Goal: Task Accomplishment & Management: Manage account settings

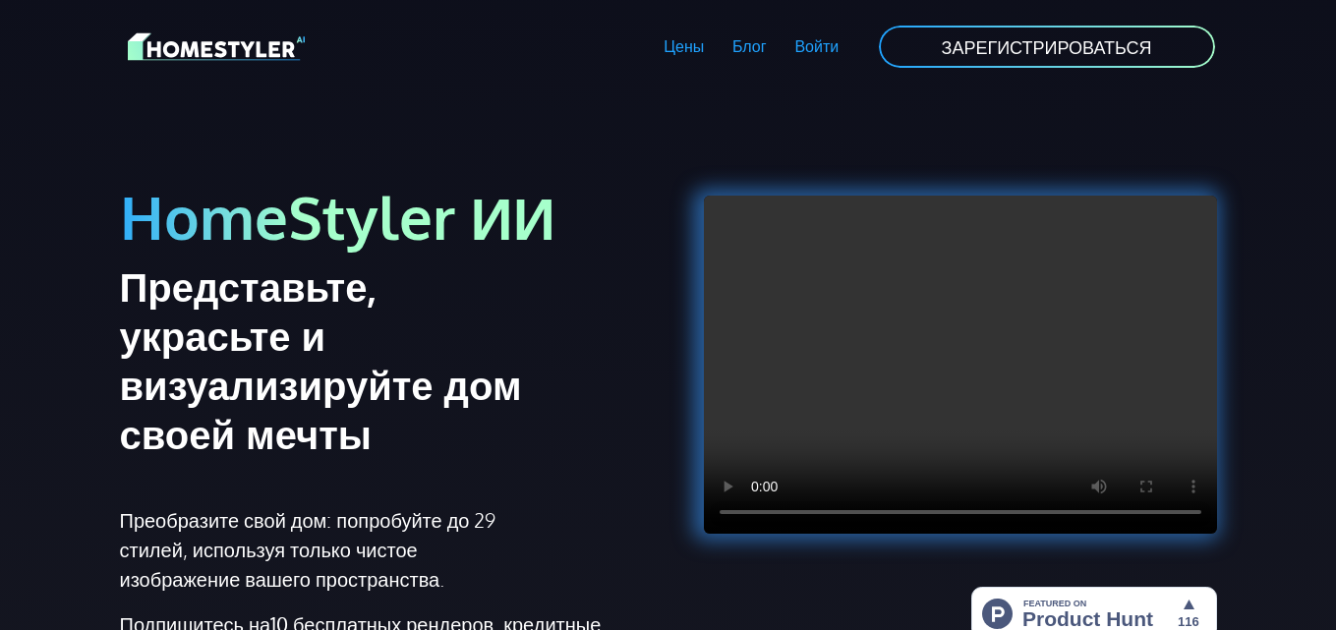
click at [813, 41] on font "Войти" at bounding box center [817, 46] width 44 height 20
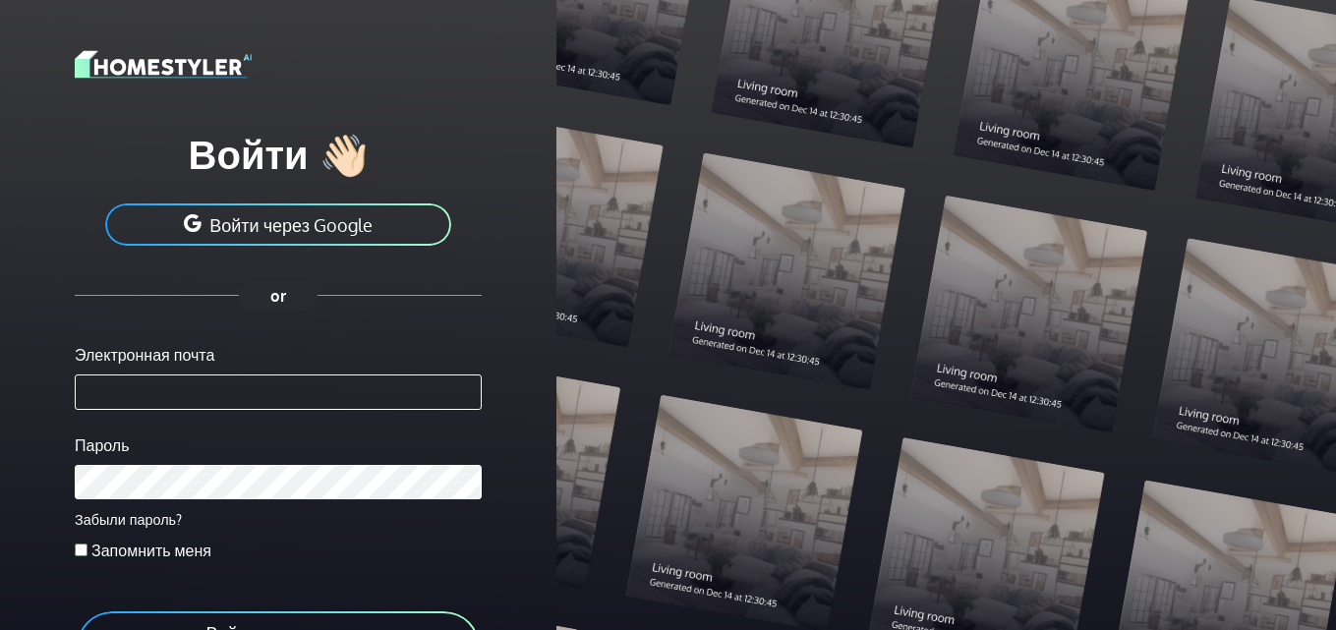
click at [289, 224] on font "Войти через Google" at bounding box center [290, 225] width 163 height 22
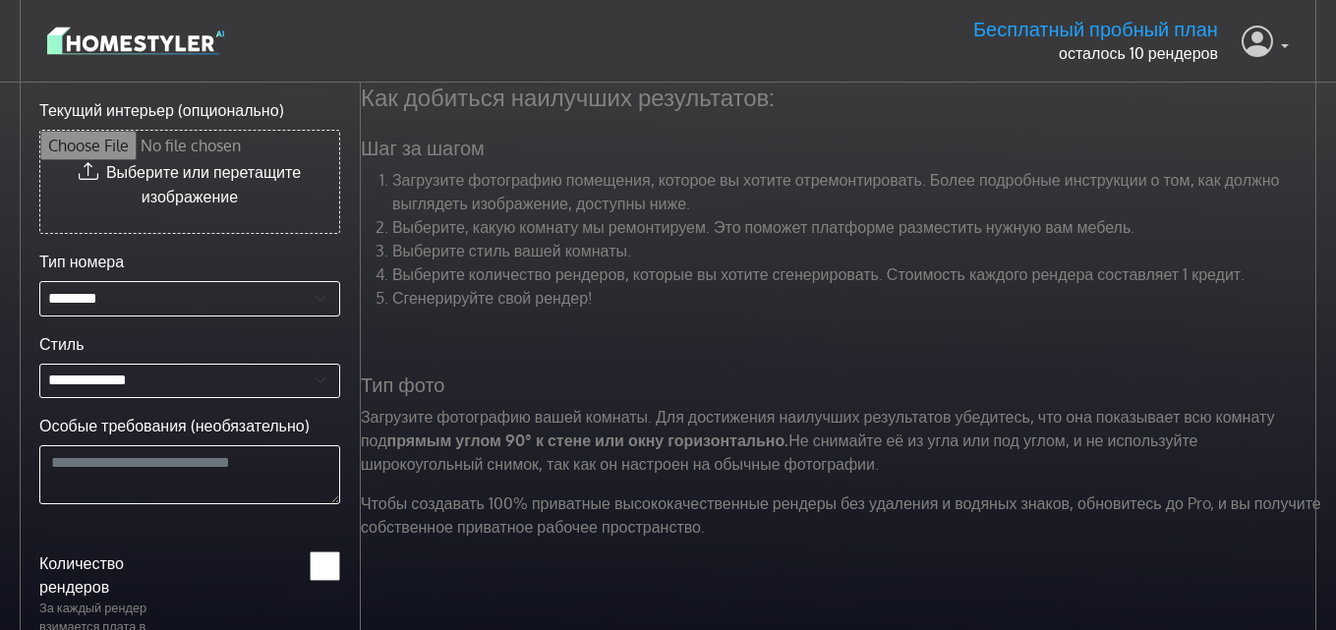
click at [1272, 39] on icon at bounding box center [1257, 41] width 31 height 40
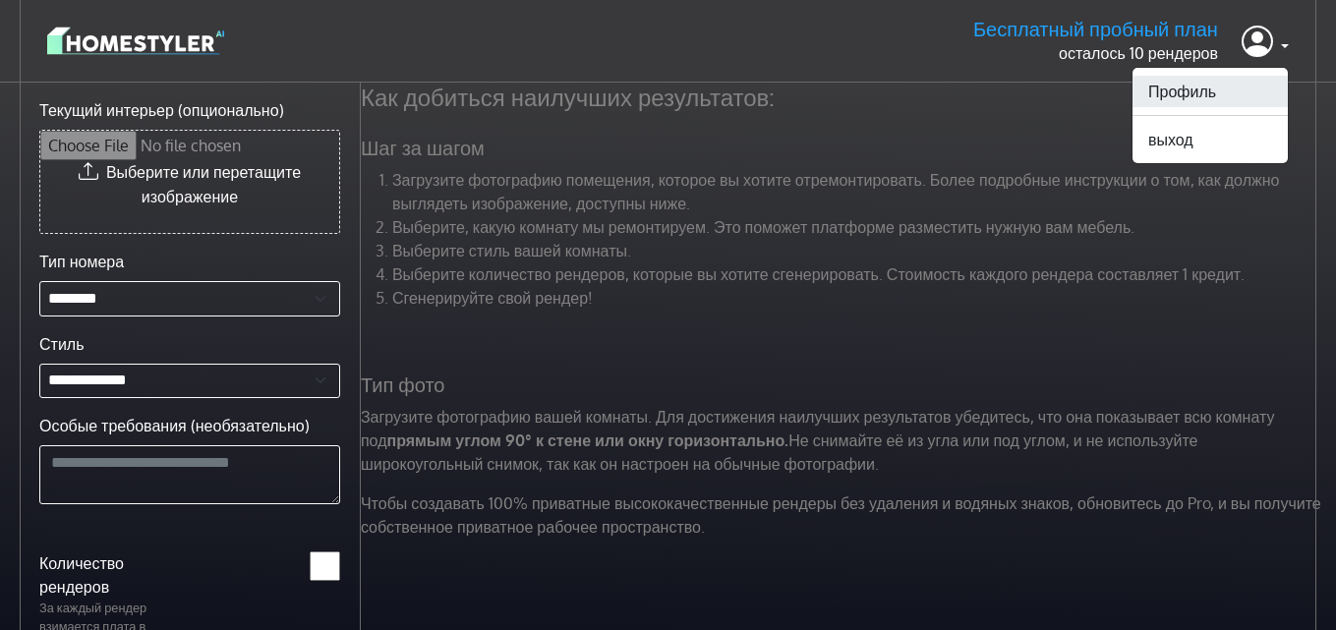
click at [1215, 90] on font "Профиль" at bounding box center [1182, 92] width 68 height 20
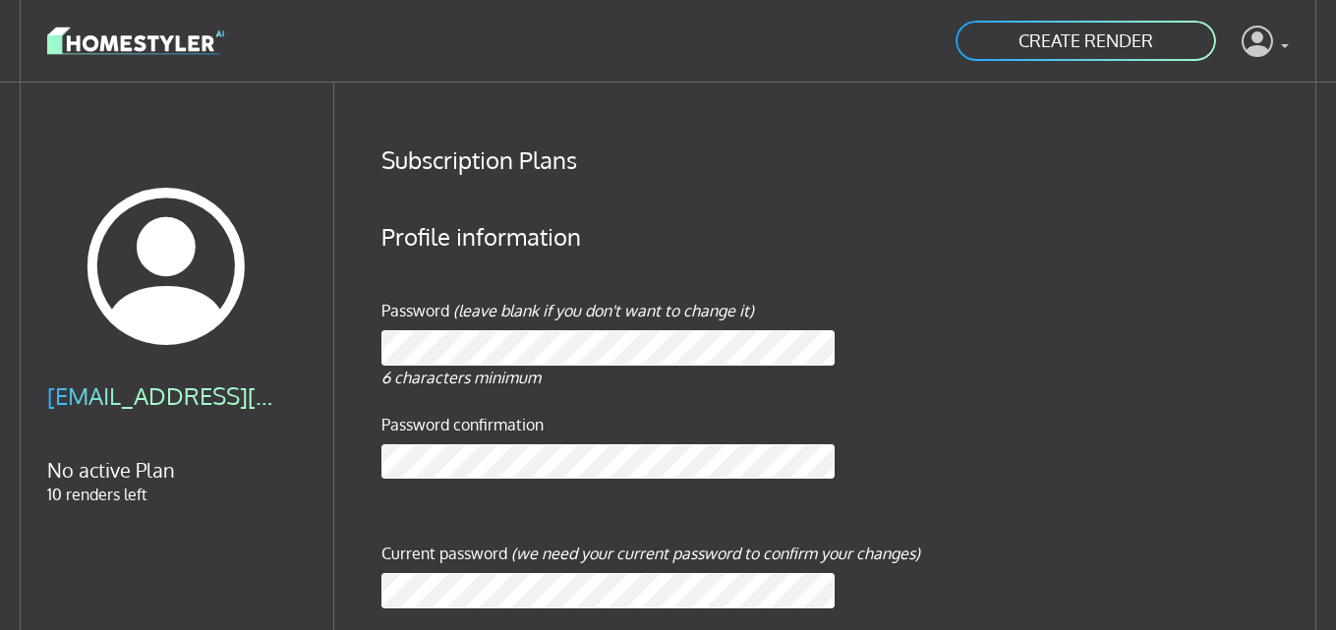
click at [1279, 44] on link at bounding box center [1265, 41] width 47 height 47
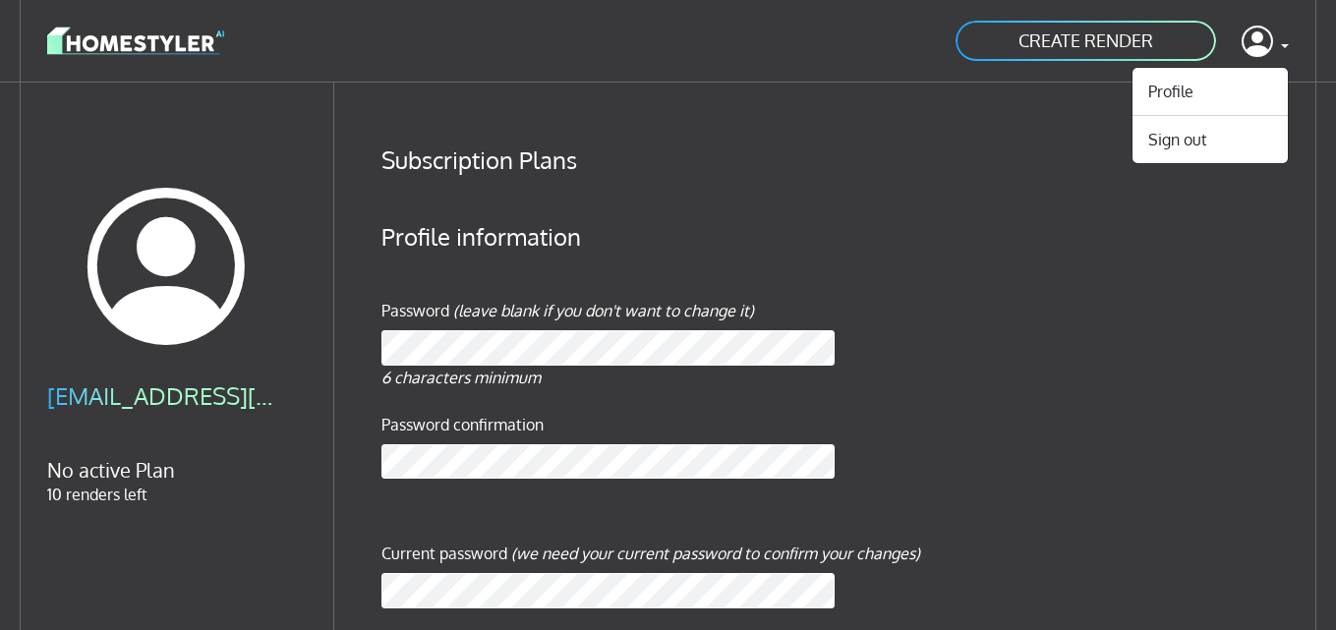
click at [988, 171] on h4 "Subscription Plans" at bounding box center [836, 160] width 908 height 29
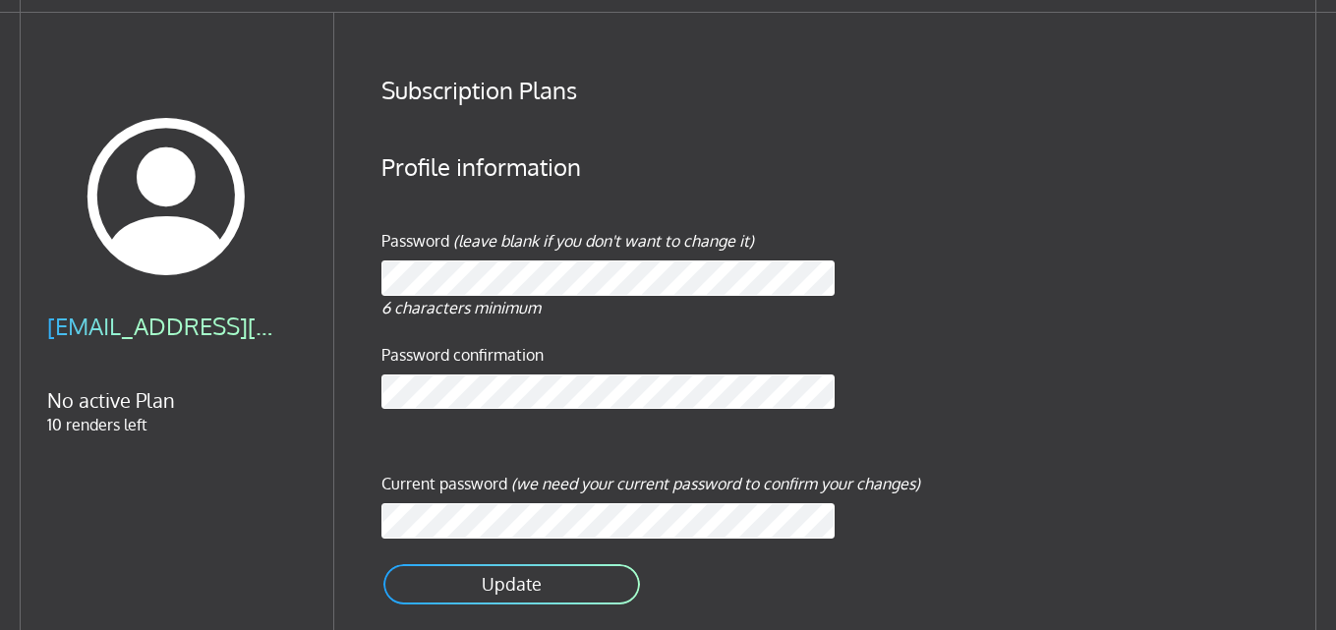
scroll to position [117, 0]
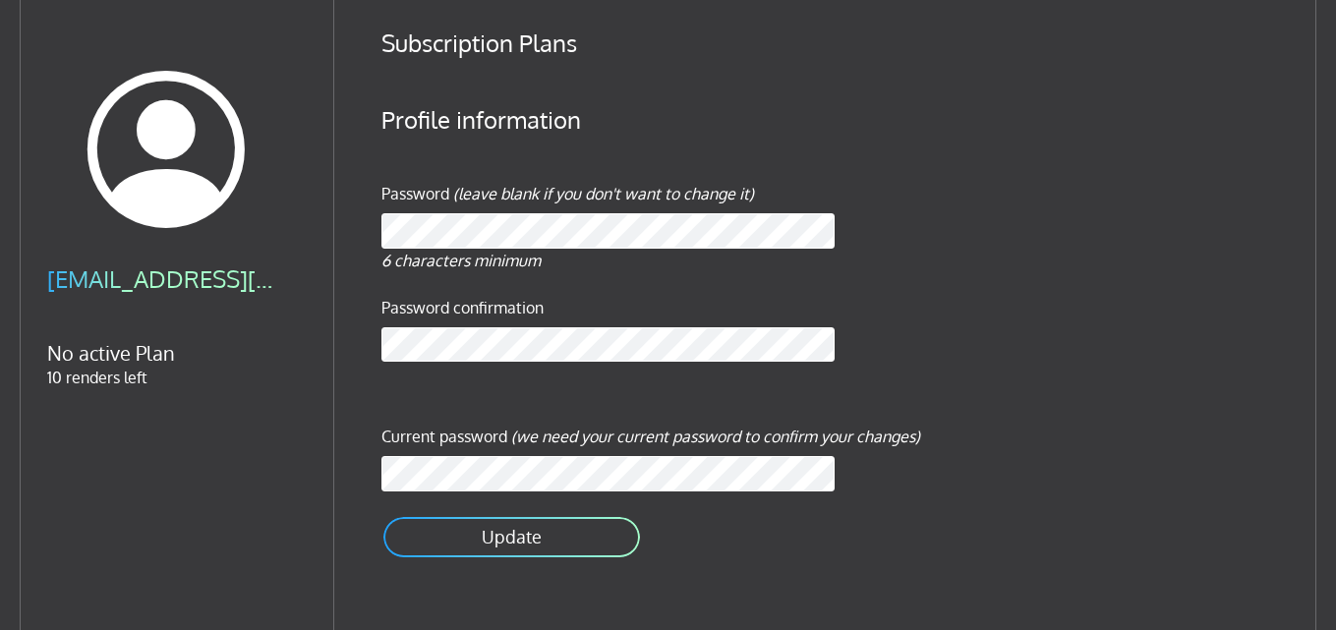
click at [541, 543] on button "Update" at bounding box center [512, 537] width 261 height 44
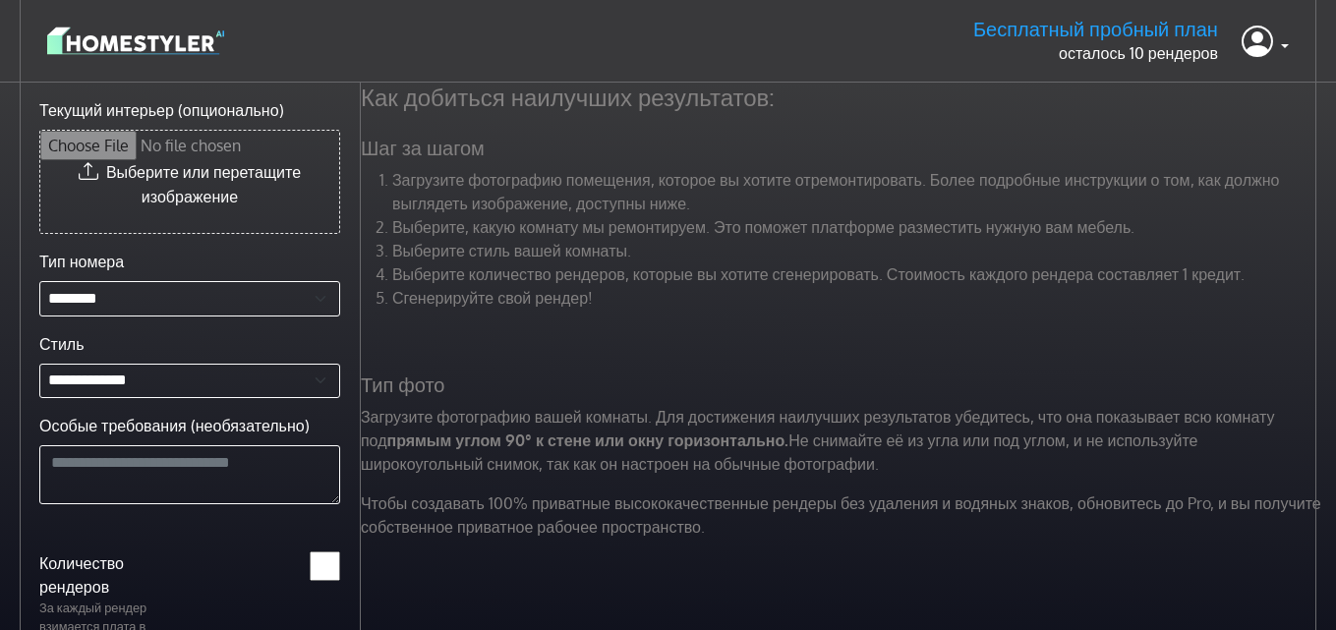
click at [1290, 43] on header "Бесплатный пробный план осталось 10 рендеров Профиль выход" at bounding box center [668, 41] width 1336 height 83
click at [1280, 45] on link at bounding box center [1265, 41] width 47 height 47
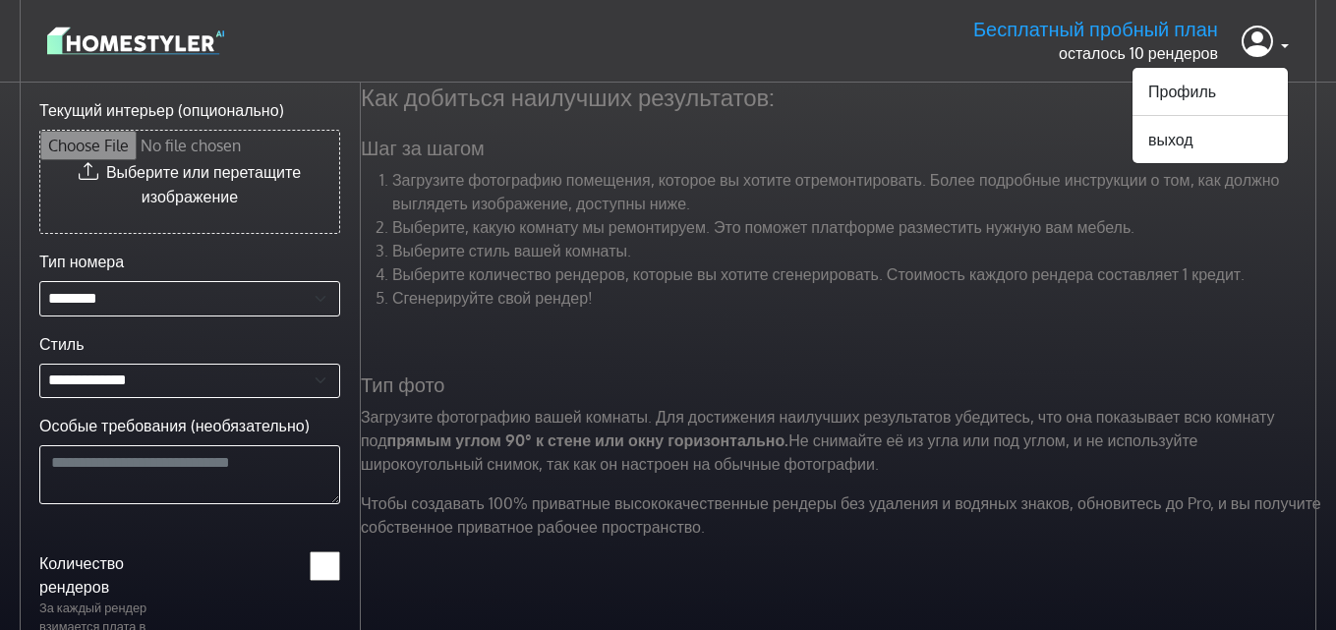
click at [809, 514] on p "Чтобы создавать 100% приватные высококачественные рендеры без удаления и водяны…" at bounding box center [841, 515] width 984 height 47
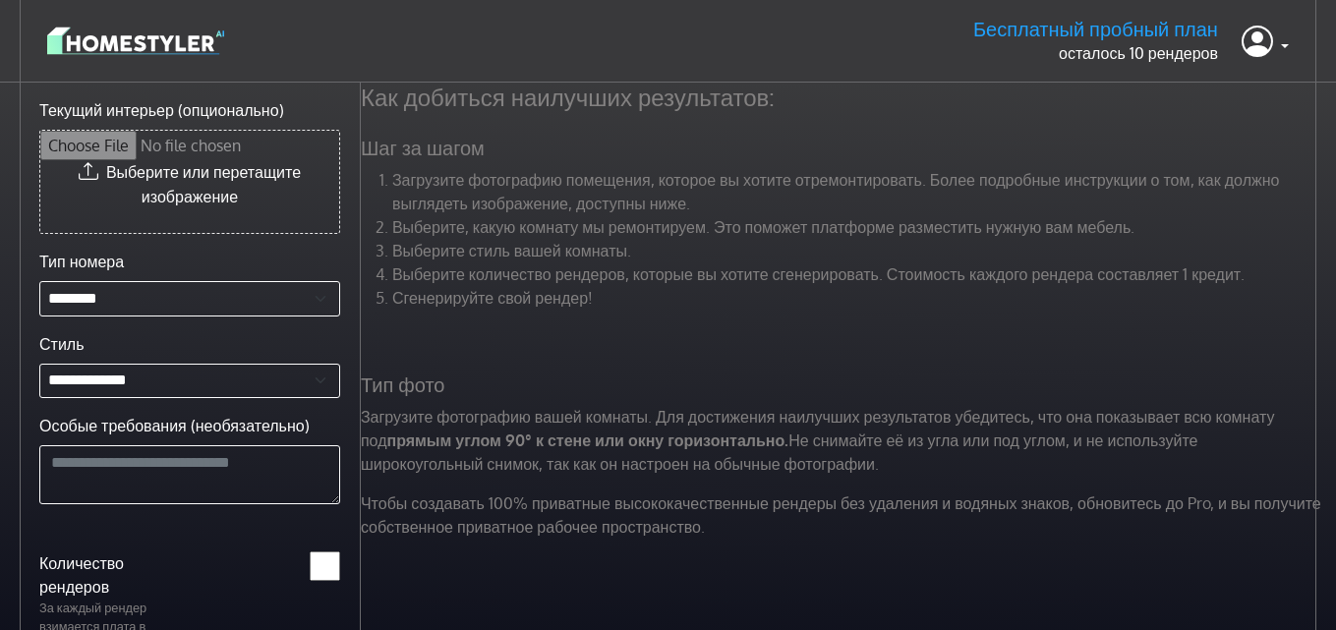
click at [180, 45] on img at bounding box center [135, 41] width 177 height 34
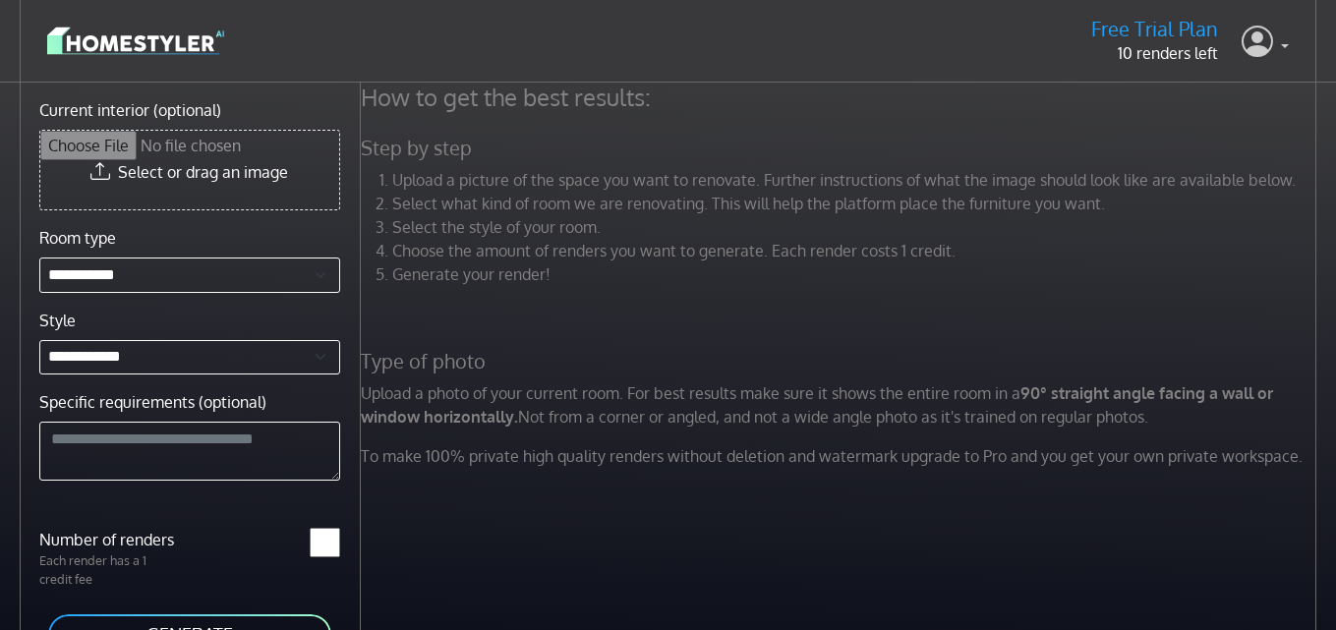
click at [1265, 33] on icon at bounding box center [1257, 41] width 31 height 40
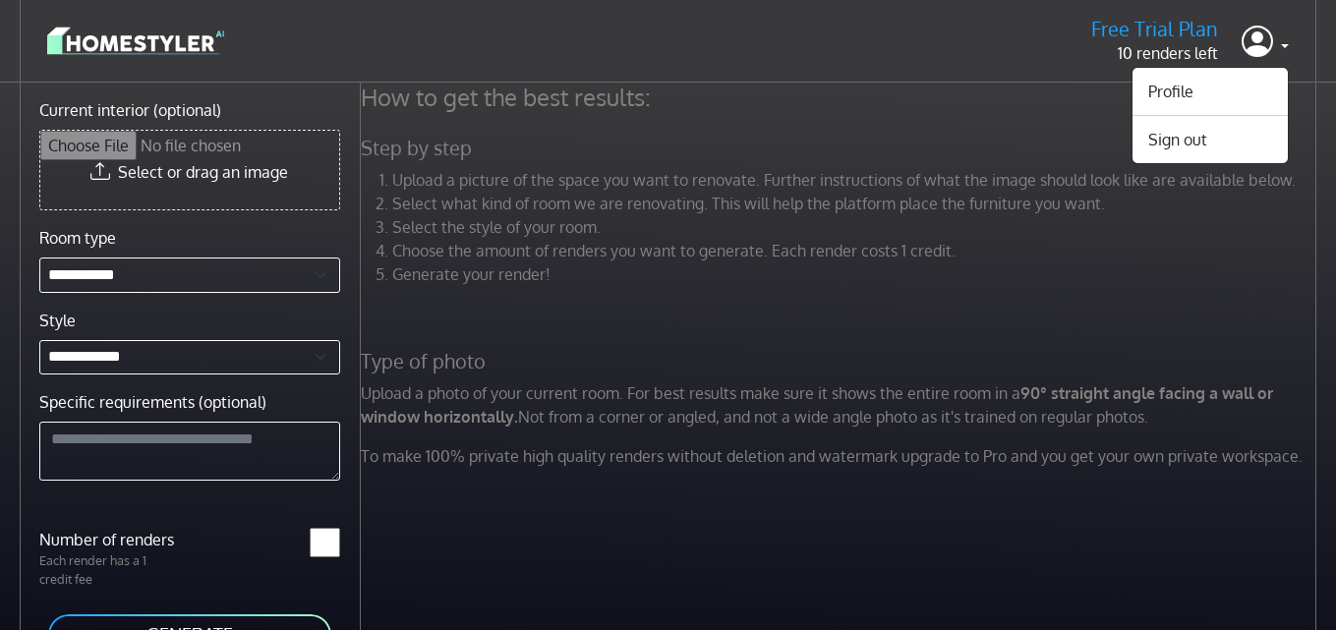
click at [542, 62] on div "Free Trial Plan 10 renders left Profile Sign out" at bounding box center [668, 41] width 1242 height 50
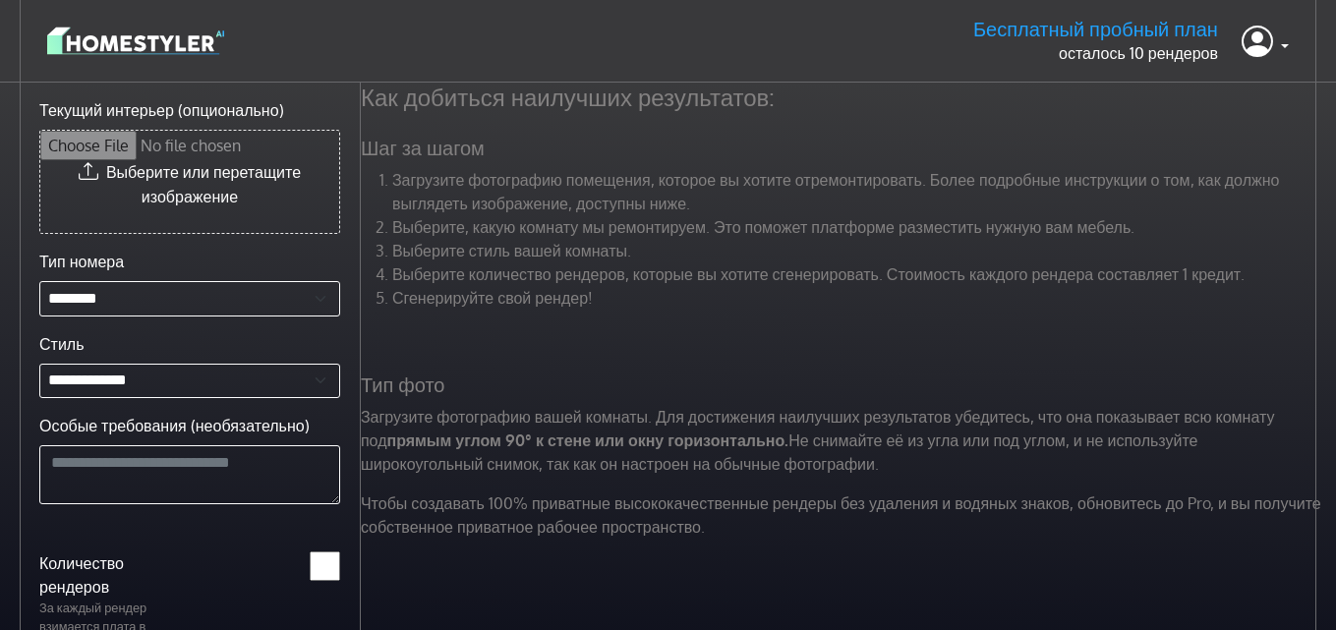
click at [1289, 41] on header "Бесплатный пробный план осталось 10 рендеров Профиль выход" at bounding box center [668, 41] width 1336 height 83
click at [1274, 45] on link at bounding box center [1265, 41] width 47 height 47
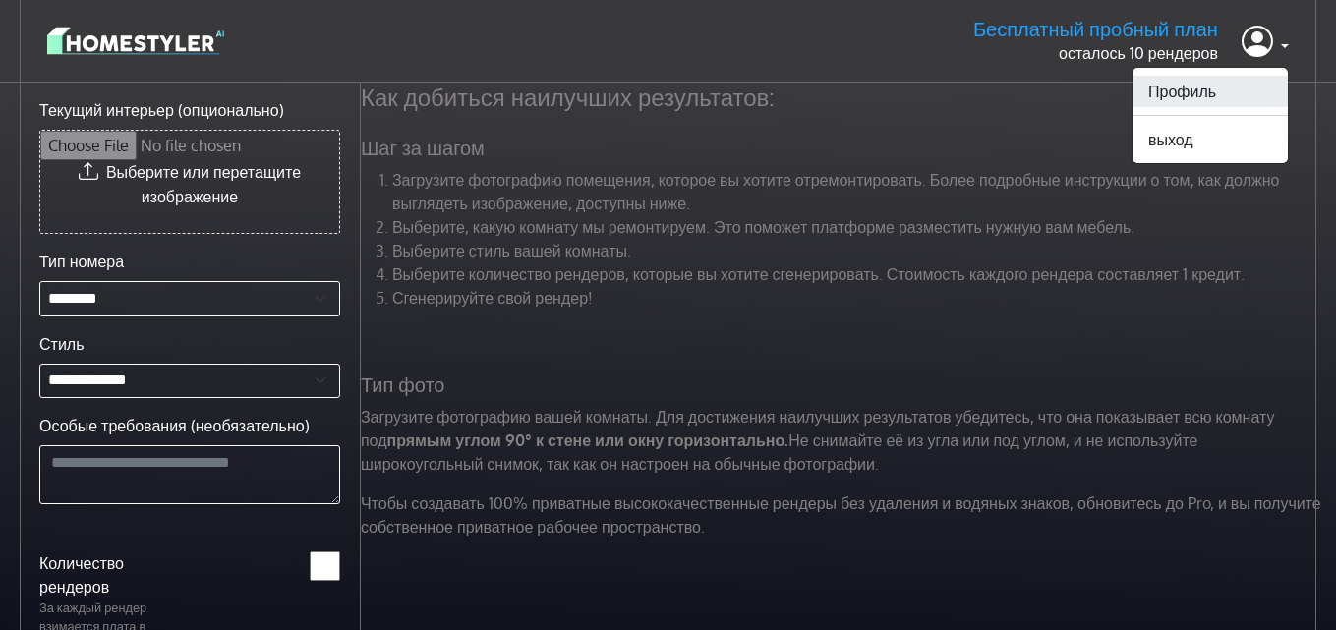
click at [1194, 87] on font "Профиль" at bounding box center [1182, 92] width 68 height 20
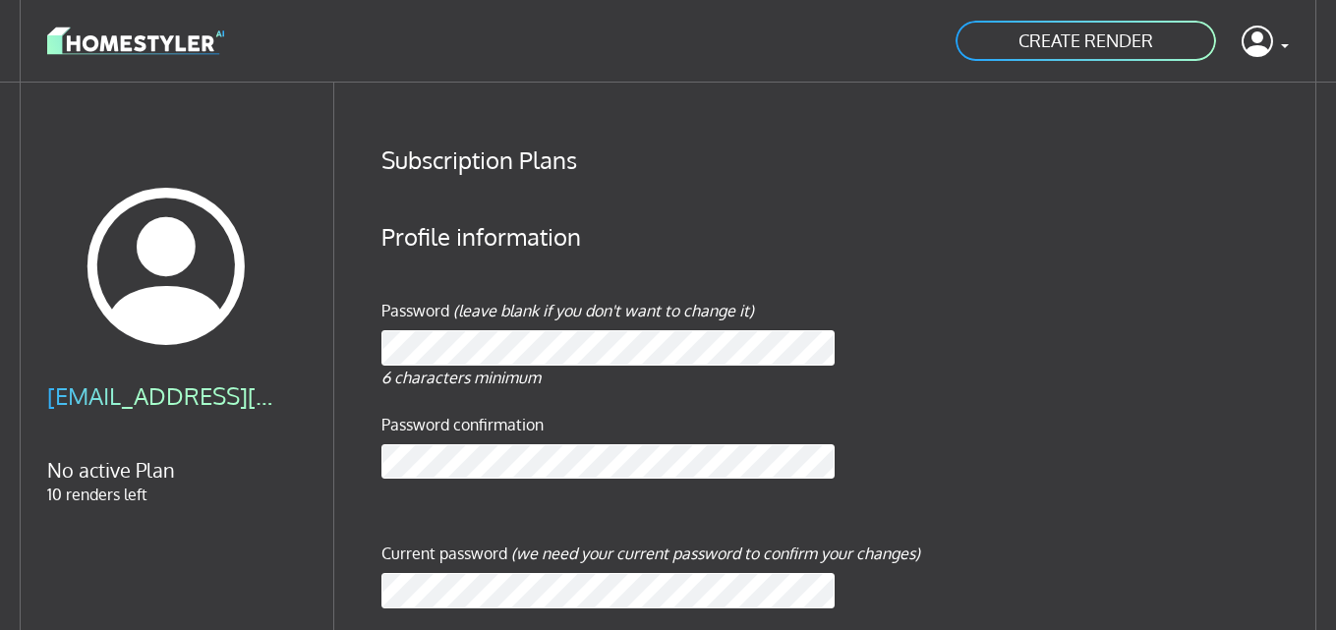
click at [149, 398] on h4 "[EMAIL_ADDRESS][DOMAIN_NAME]" at bounding box center [166, 396] width 239 height 29
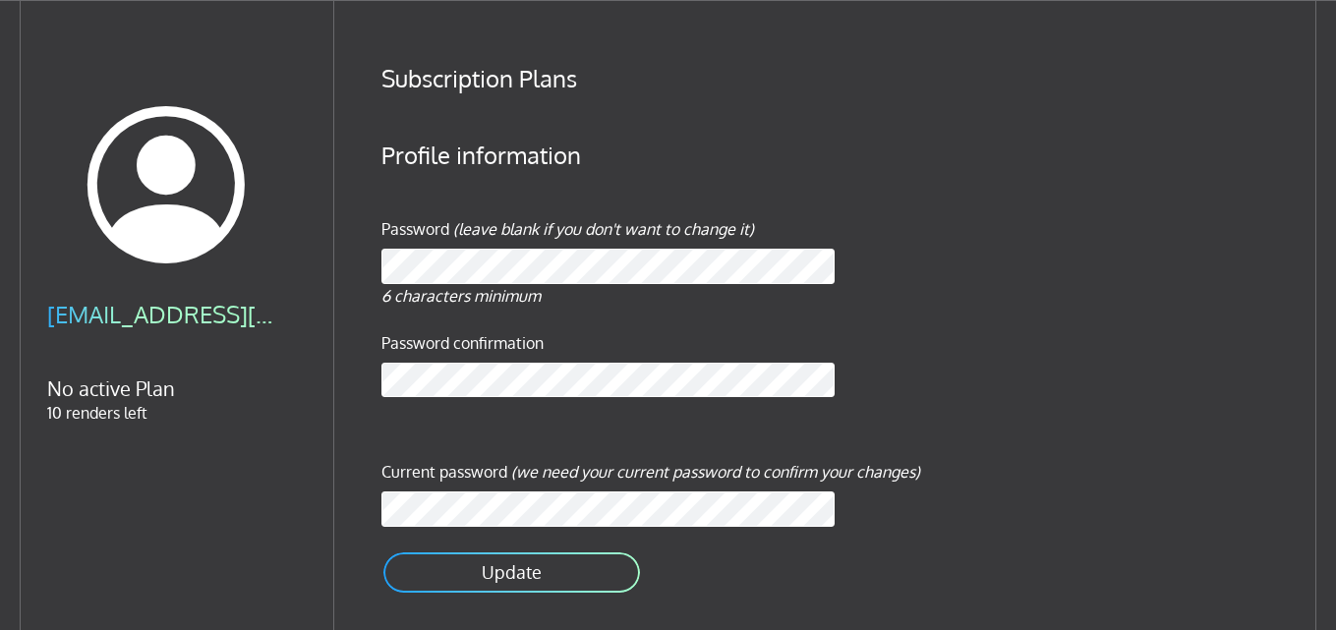
scroll to position [117, 0]
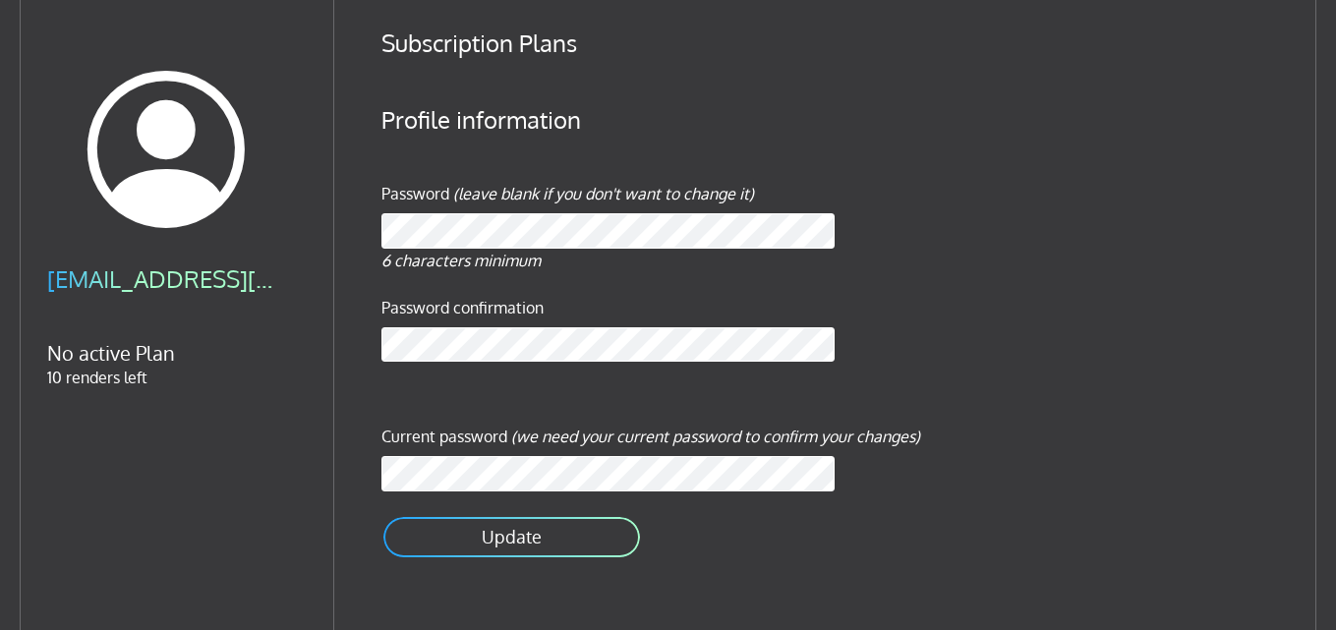
click at [527, 532] on button "Update" at bounding box center [512, 537] width 261 height 44
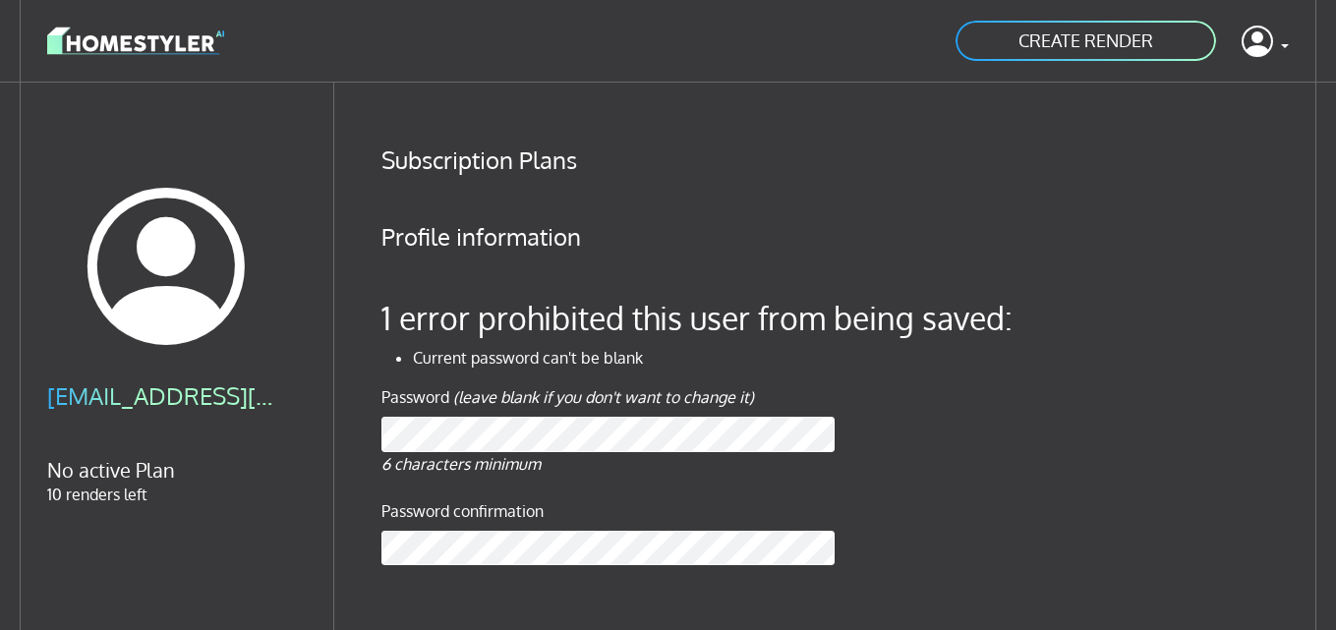
click at [1120, 43] on link "CREATE RENDER" at bounding box center [1086, 41] width 265 height 44
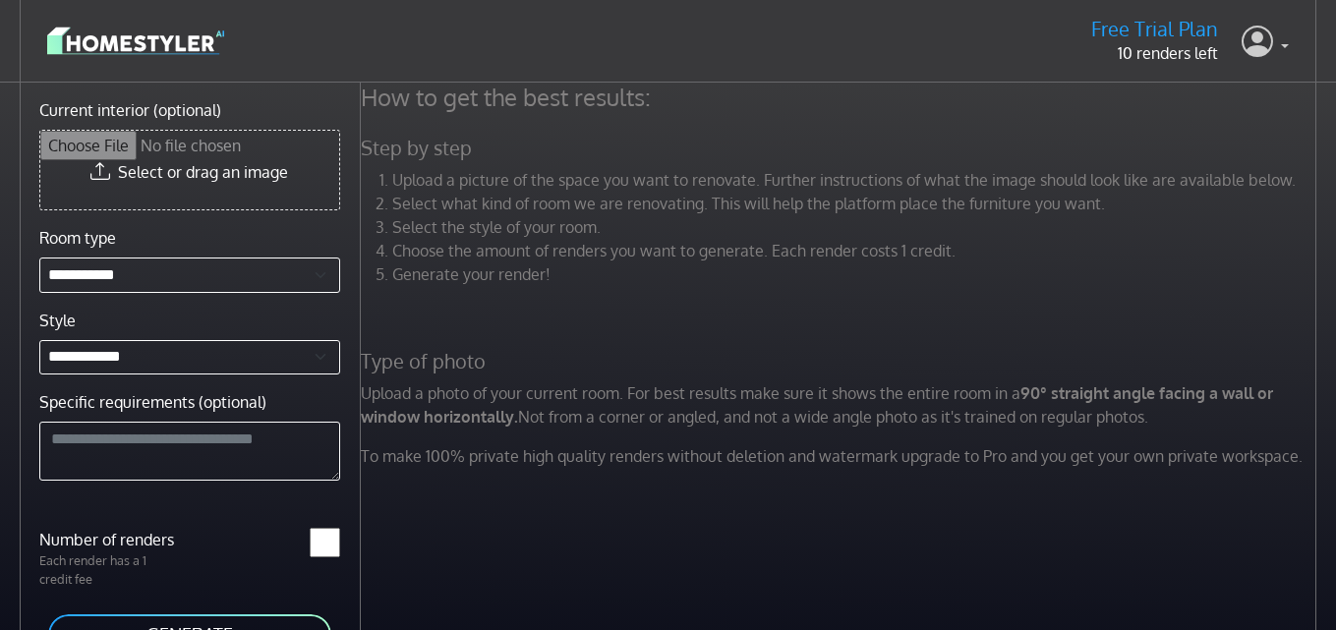
click at [1275, 31] on link at bounding box center [1265, 41] width 47 height 47
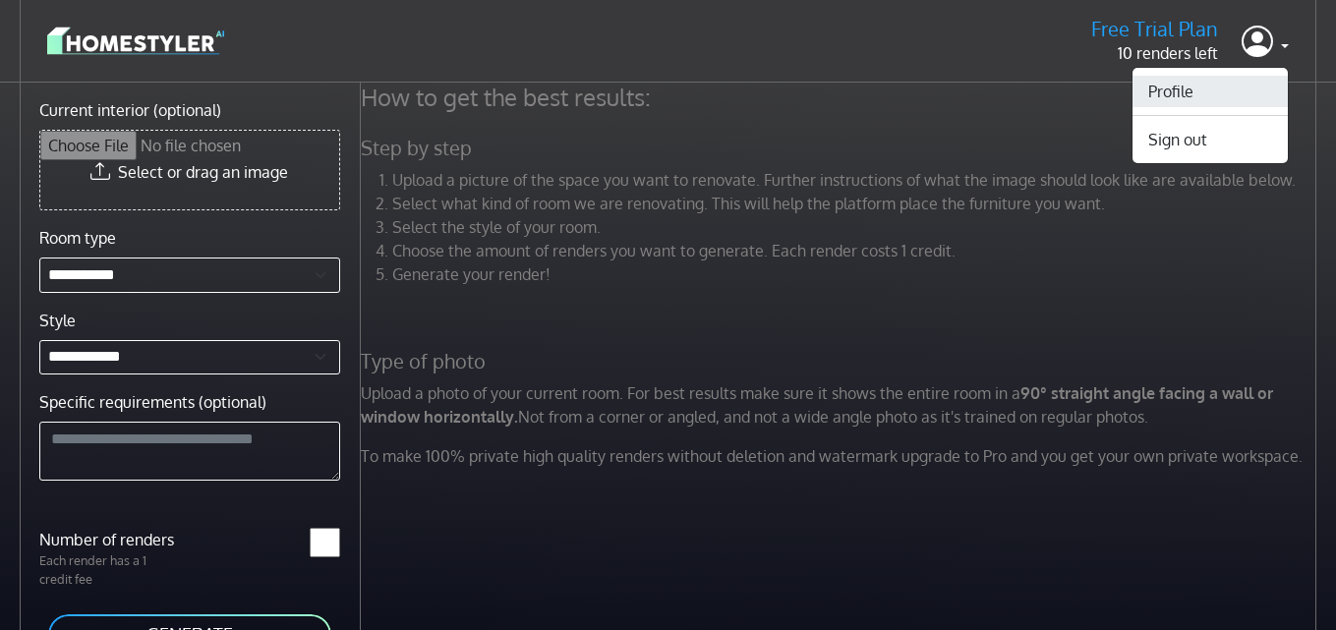
click at [1153, 88] on link "Profile" at bounding box center [1210, 91] width 155 height 31
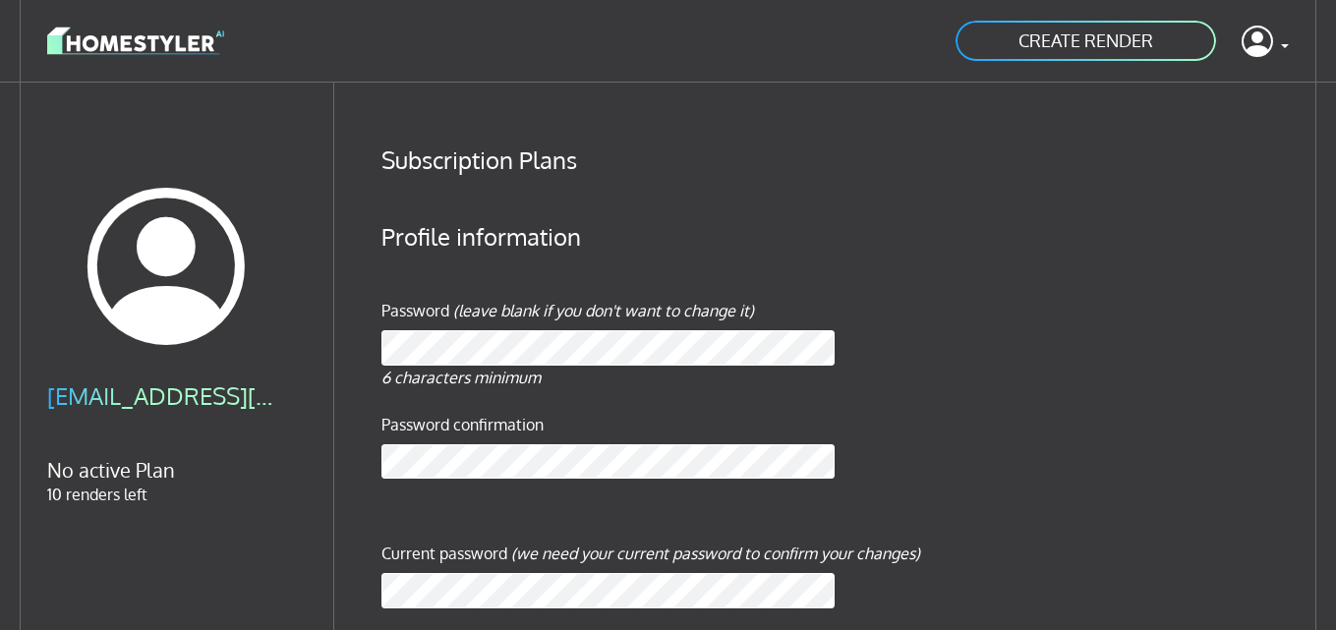
click at [143, 33] on img at bounding box center [135, 41] width 177 height 34
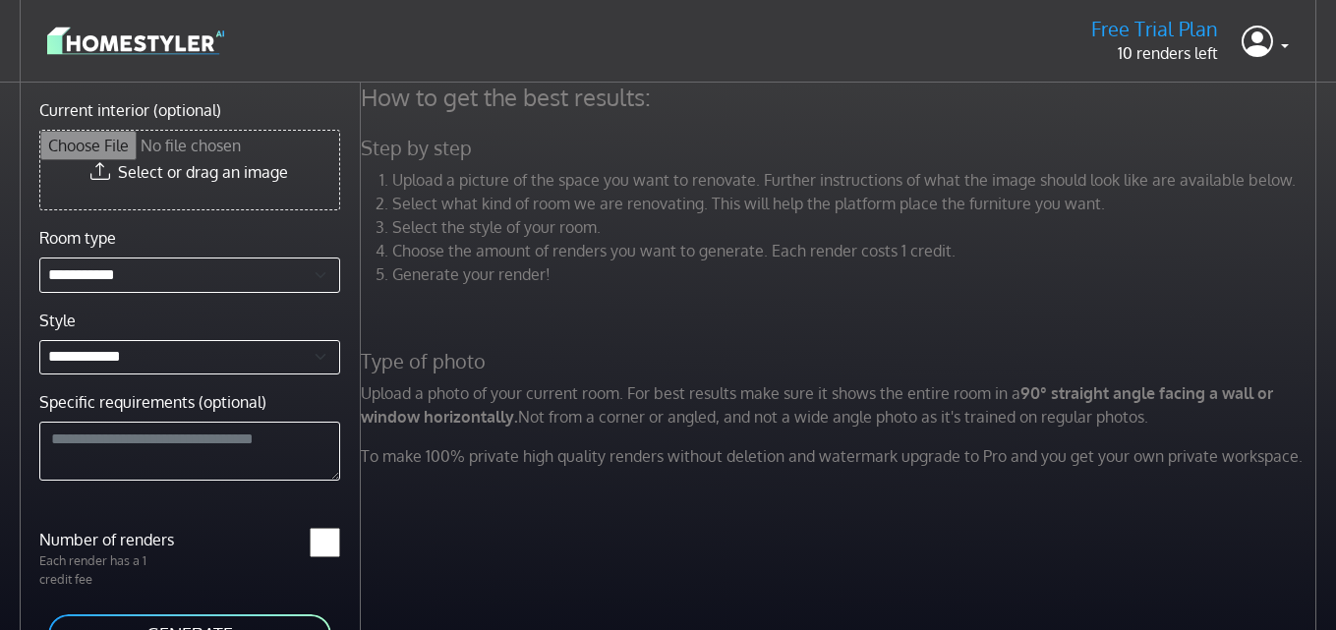
click at [152, 34] on img at bounding box center [135, 41] width 177 height 34
click at [144, 36] on img at bounding box center [135, 41] width 177 height 34
click at [177, 48] on img at bounding box center [135, 41] width 177 height 34
click at [90, 45] on img at bounding box center [135, 41] width 177 height 34
